Goal: Information Seeking & Learning: Learn about a topic

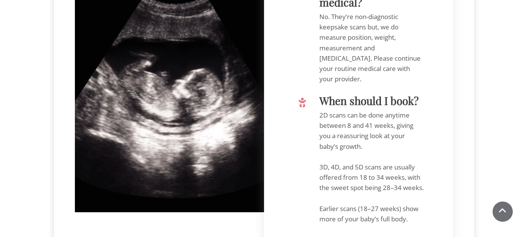
scroll to position [764, 0]
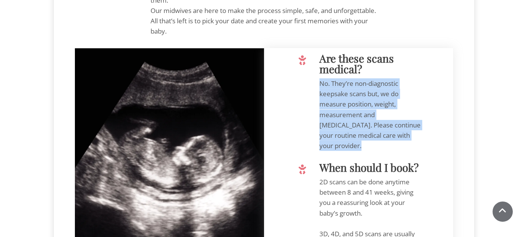
drag, startPoint x: 321, startPoint y: 104, endPoint x: 424, endPoint y: 157, distance: 116.4
click at [424, 151] on p "No. They’re non-diagnostic keepsake scans but, we do measure position, weight, …" at bounding box center [371, 114] width 105 height 73
copy p "No. They’re non-diagnostic keepsake scans but, we do measure position, weight, …"
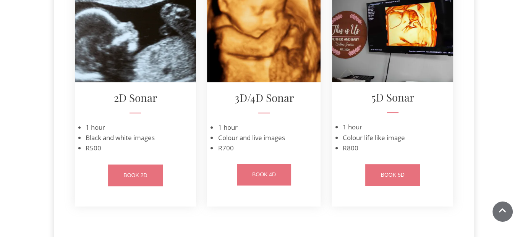
scroll to position [267, 0]
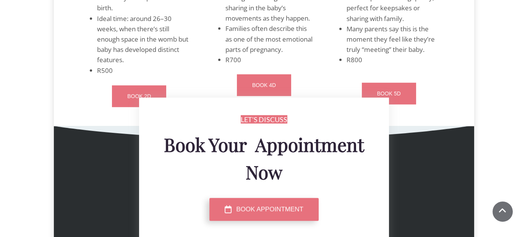
scroll to position [1987, 0]
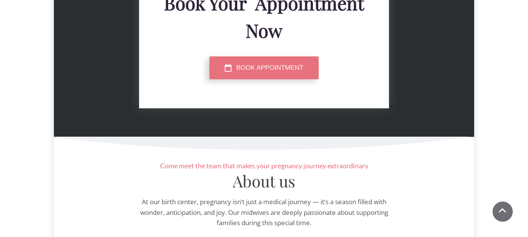
scroll to position [2025, 0]
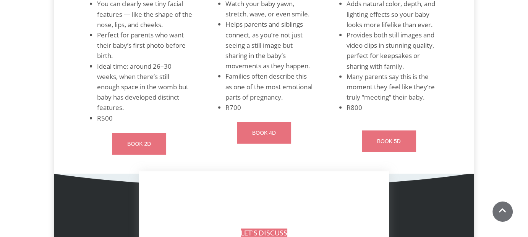
scroll to position [2025, 0]
